Goal: Information Seeking & Learning: Find specific fact

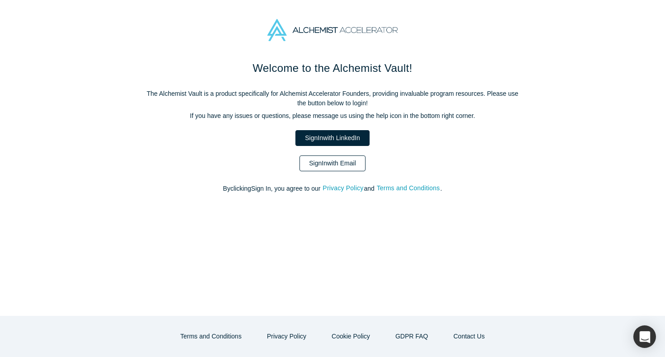
click at [351, 162] on link "Sign In with Email" at bounding box center [333, 164] width 66 height 16
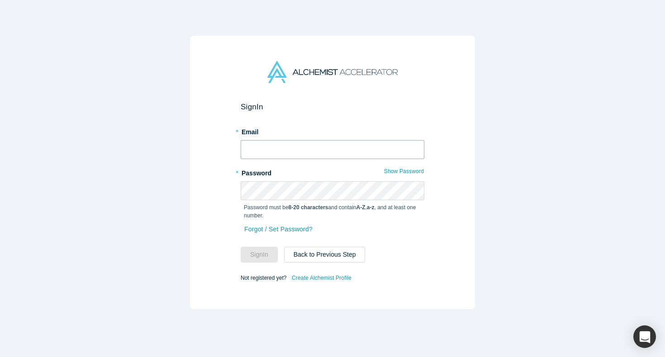
click at [267, 150] on input "text" at bounding box center [333, 149] width 184 height 19
type input "[EMAIL_ADDRESS][DOMAIN_NAME]"
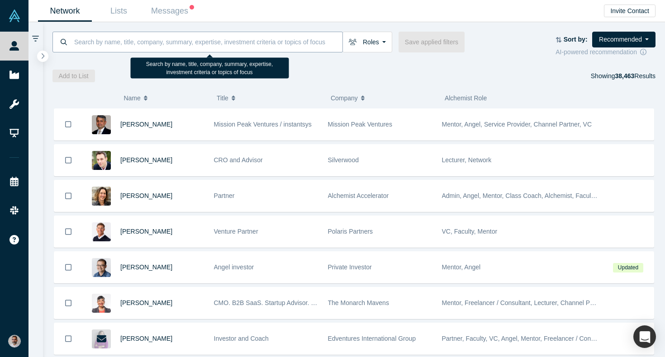
click at [154, 36] on input at bounding box center [207, 41] width 269 height 21
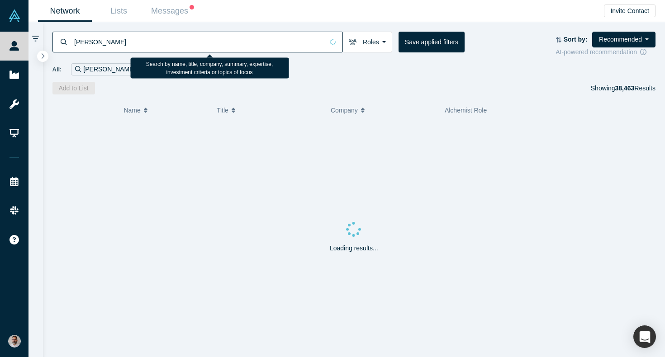
type input "[PERSON_NAME]"
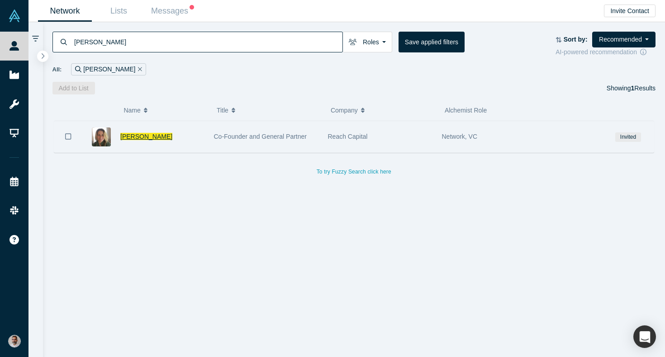
click at [139, 136] on span "[PERSON_NAME]" at bounding box center [146, 136] width 52 height 7
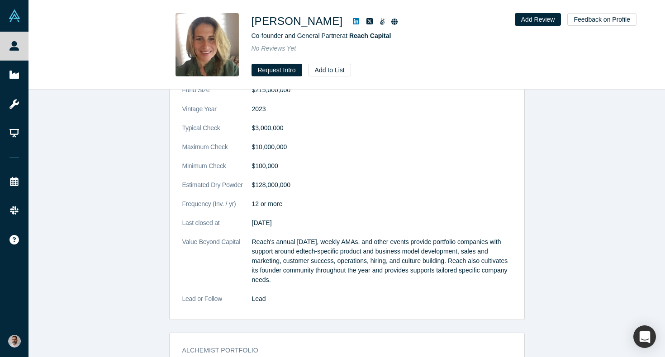
scroll to position [986, 0]
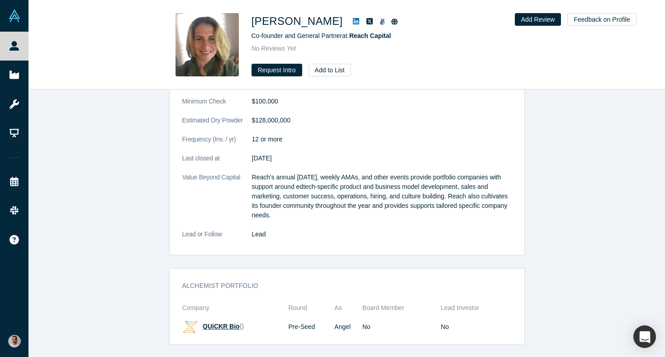
click at [215, 327] on span "QUiCKR Bio" at bounding box center [221, 326] width 37 height 7
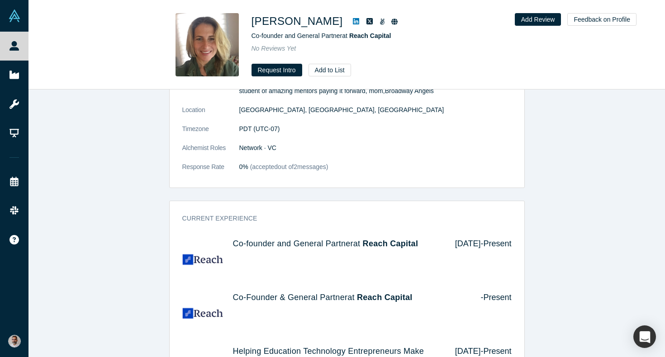
scroll to position [61, 0]
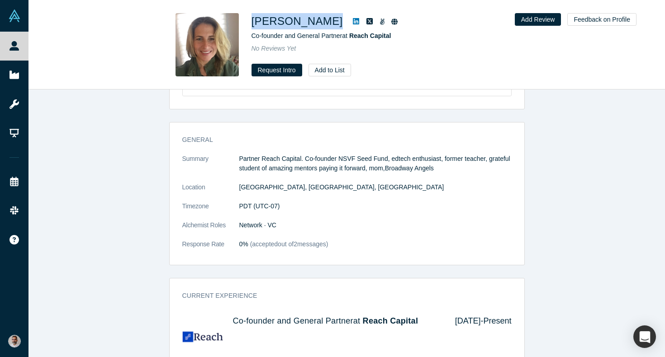
drag, startPoint x: 335, startPoint y: 23, endPoint x: 252, endPoint y: 19, distance: 83.3
click at [252, 19] on div "[PERSON_NAME]" at bounding box center [378, 21] width 253 height 16
copy div "[PERSON_NAME]"
